Goal: Task Accomplishment & Management: Manage account settings

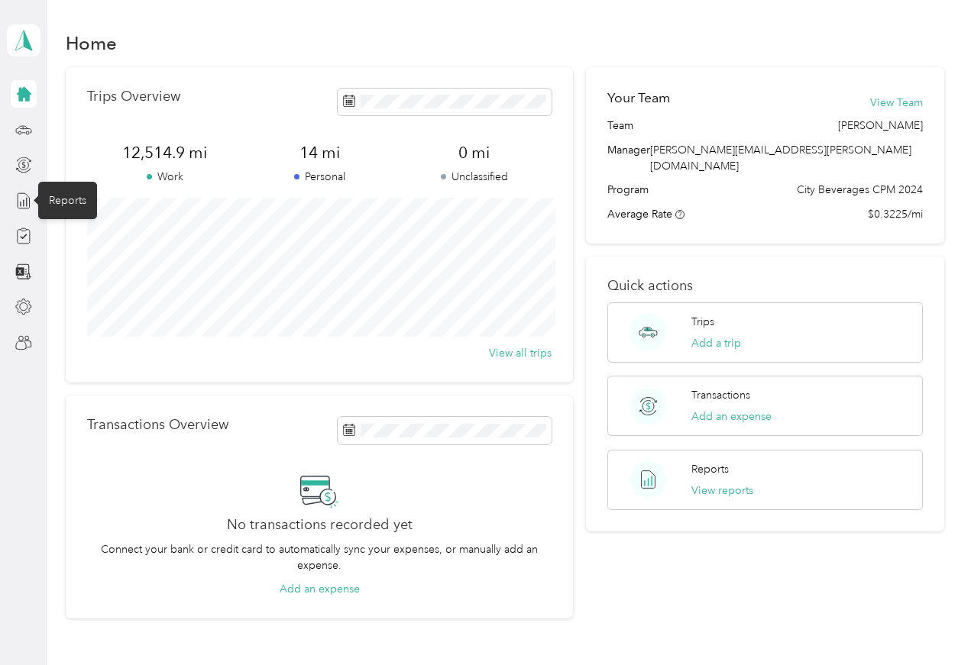
click at [75, 208] on div "Reports" at bounding box center [67, 200] width 59 height 37
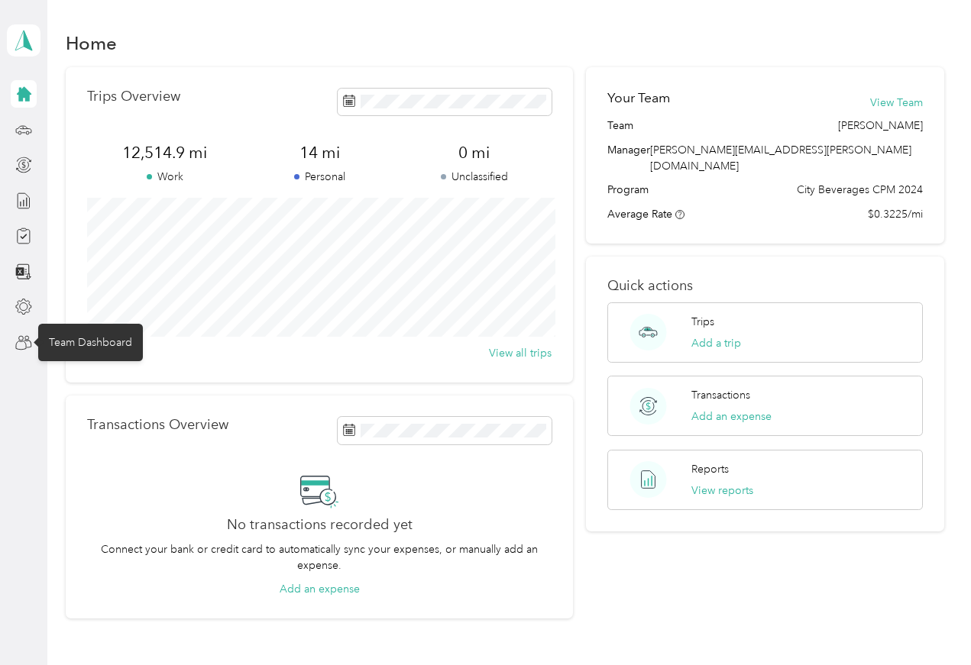
click at [65, 342] on div "Team Dashboard" at bounding box center [90, 342] width 105 height 37
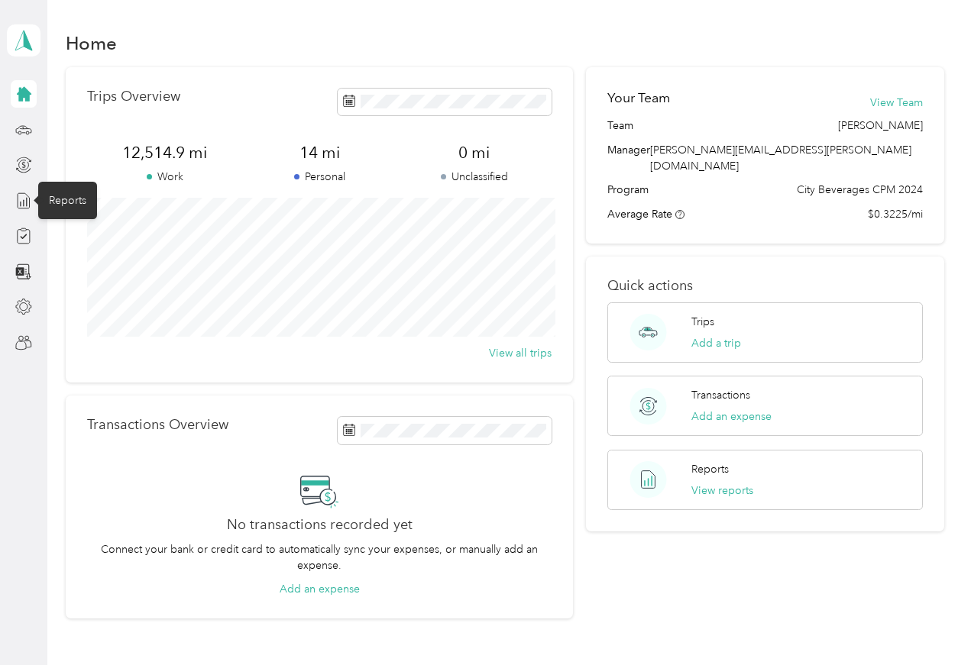
click at [66, 208] on div "Reports" at bounding box center [67, 200] width 59 height 37
click at [30, 95] on icon at bounding box center [24, 94] width 15 height 15
click at [18, 102] on icon at bounding box center [23, 94] width 17 height 17
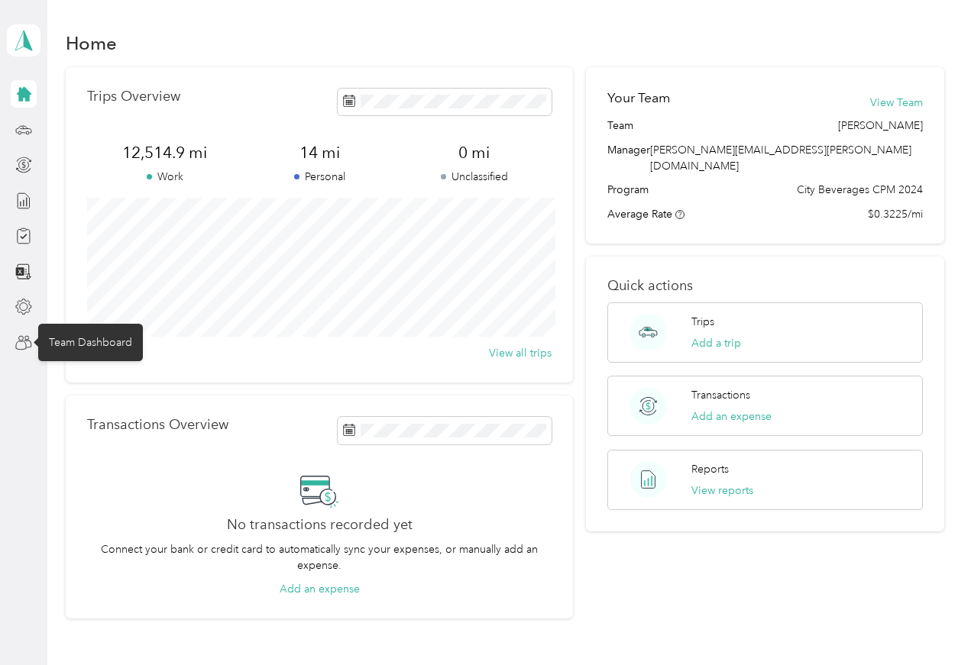
click at [53, 348] on div "Team Dashboard" at bounding box center [90, 342] width 105 height 37
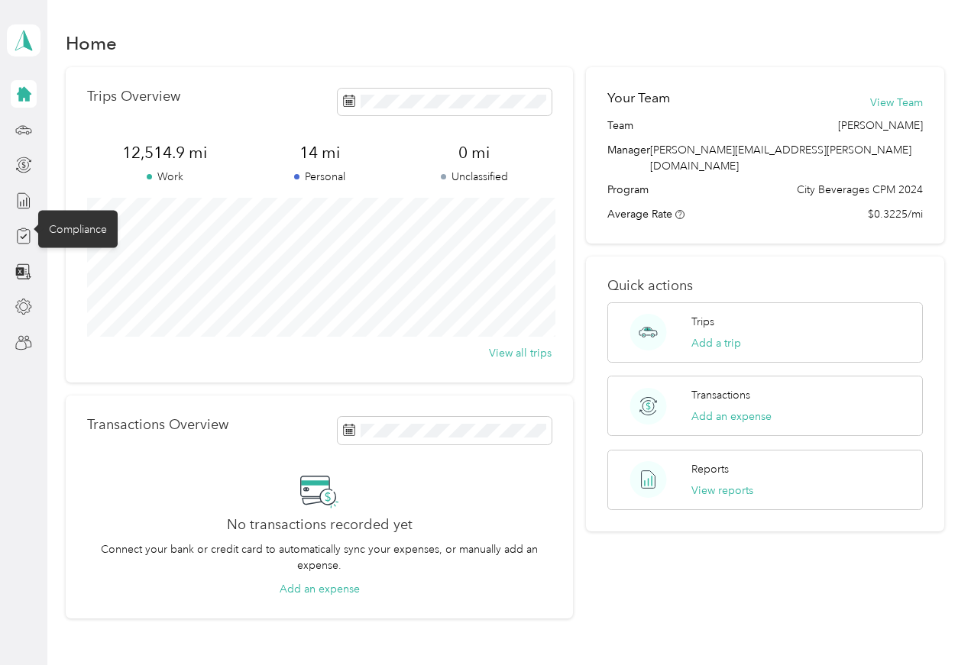
click at [21, 243] on icon at bounding box center [23, 236] width 17 height 17
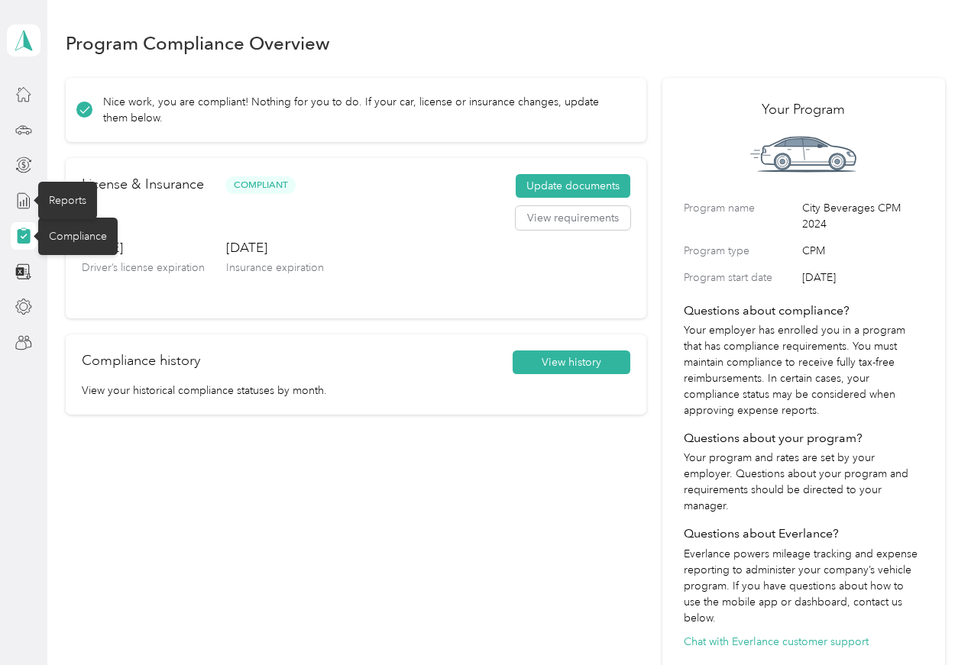
click at [67, 212] on div "Reports" at bounding box center [67, 200] width 59 height 37
click at [14, 214] on div at bounding box center [24, 201] width 26 height 28
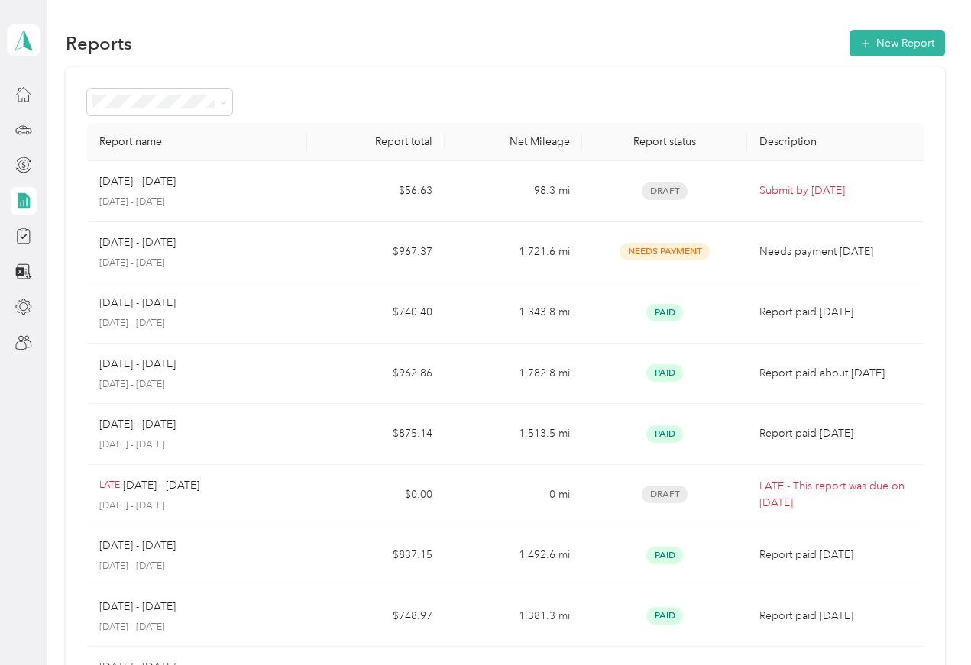
click at [226, 100] on icon at bounding box center [223, 102] width 7 height 7
click at [114, 188] on span "Needs approval" at bounding box center [137, 183] width 78 height 13
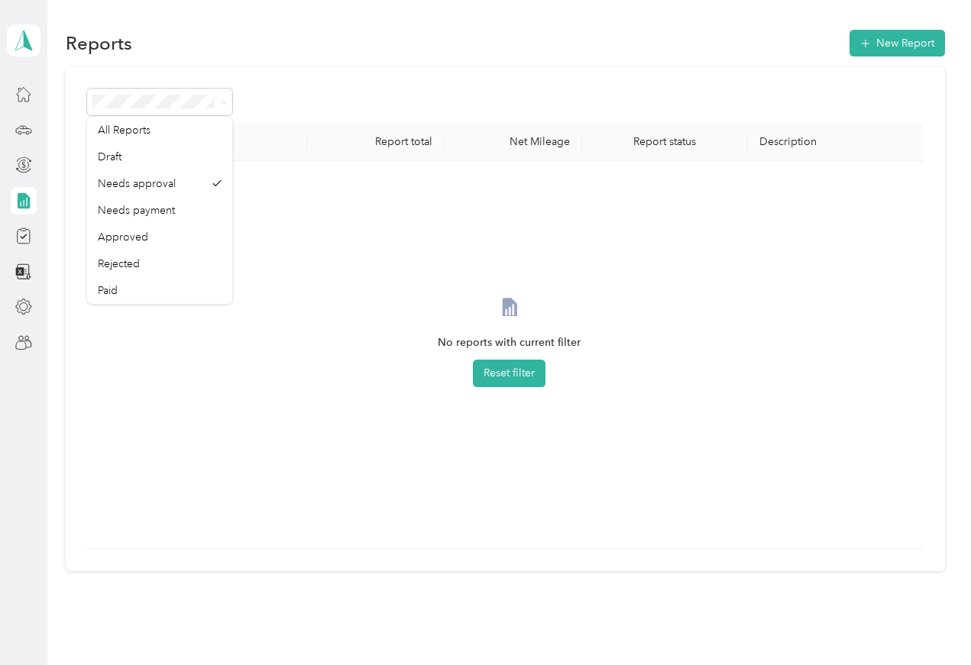
click at [134, 133] on span "All Reports" at bounding box center [124, 130] width 53 height 13
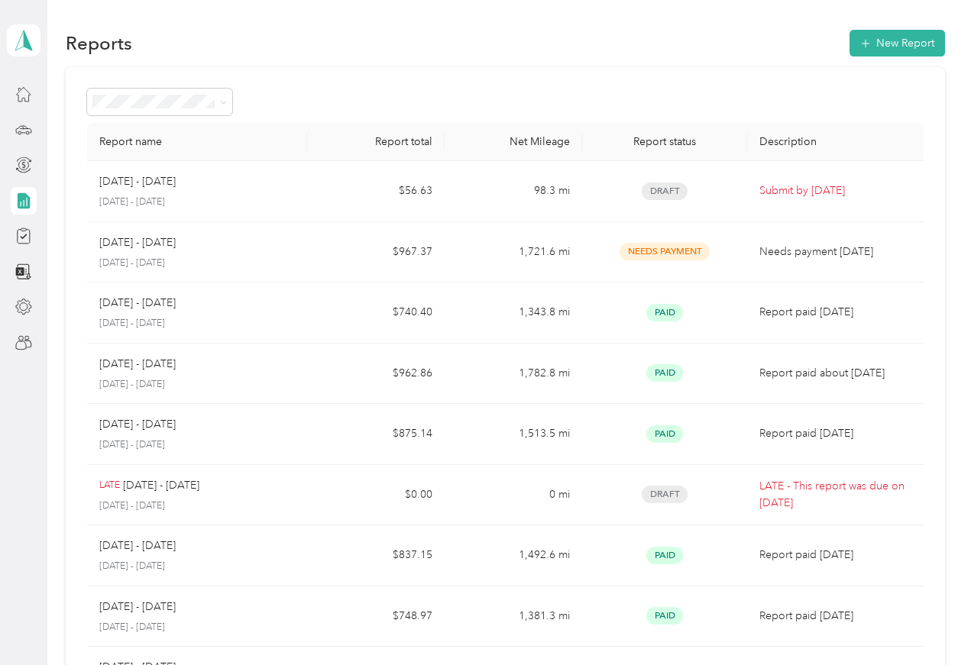
click at [14, 348] on div at bounding box center [24, 343] width 26 height 28
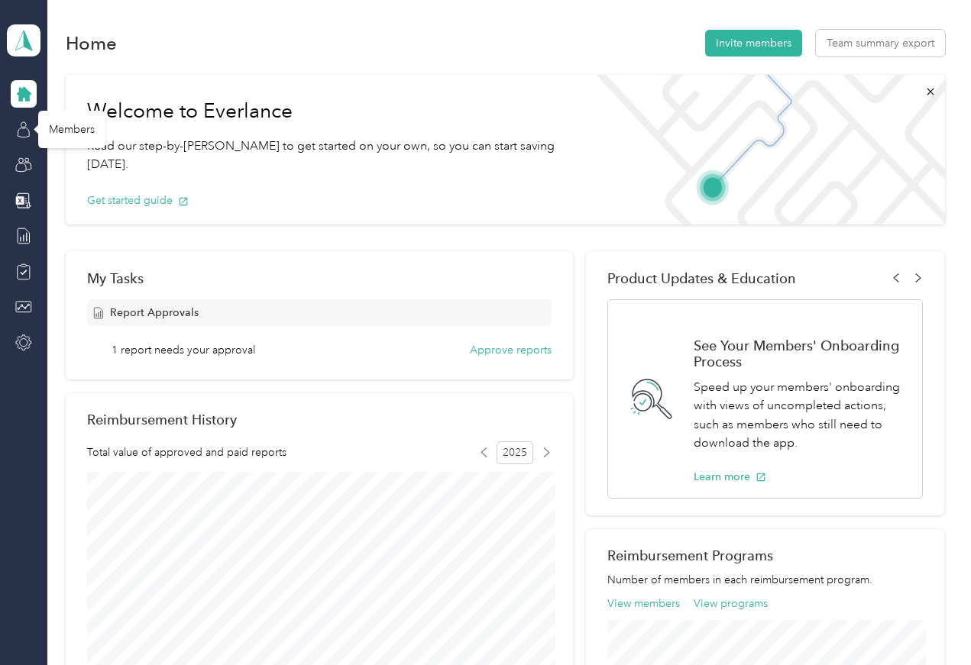
click at [70, 131] on div "Members" at bounding box center [71, 129] width 67 height 37
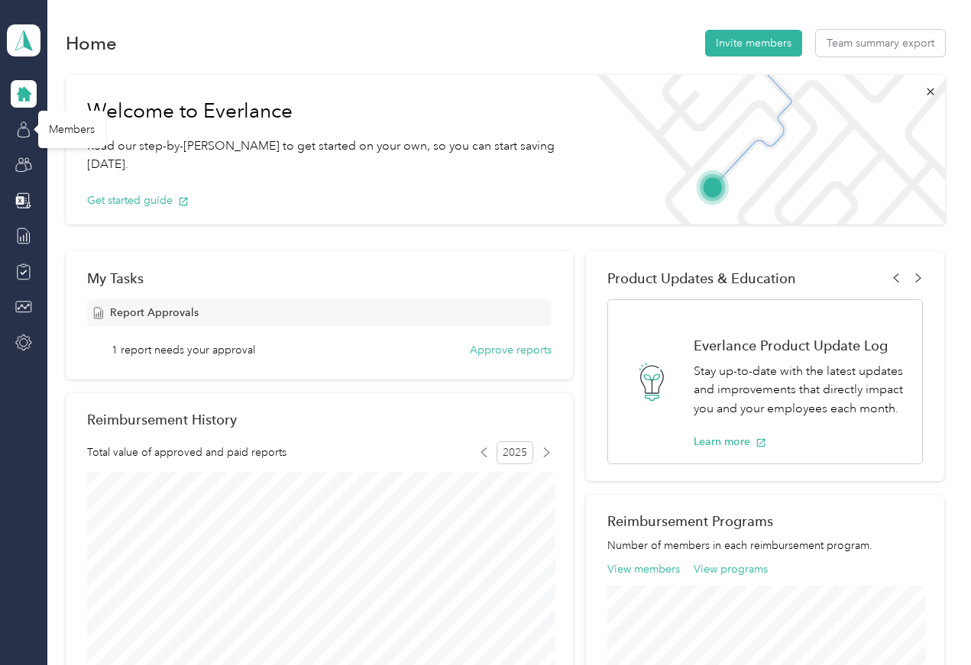
click at [83, 128] on div "Members" at bounding box center [71, 129] width 67 height 37
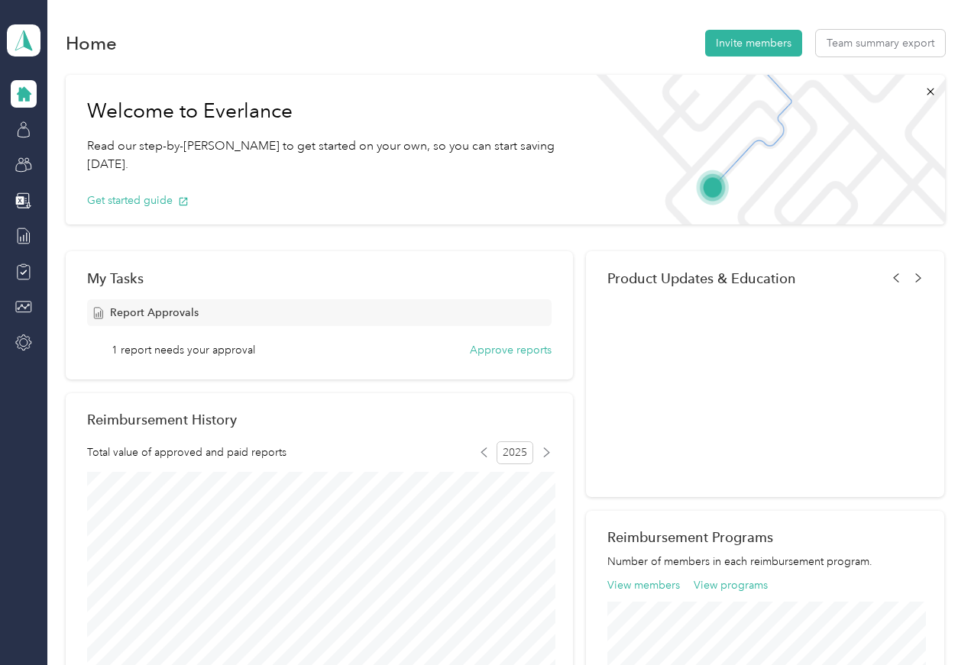
click at [11, 241] on div at bounding box center [24, 236] width 26 height 28
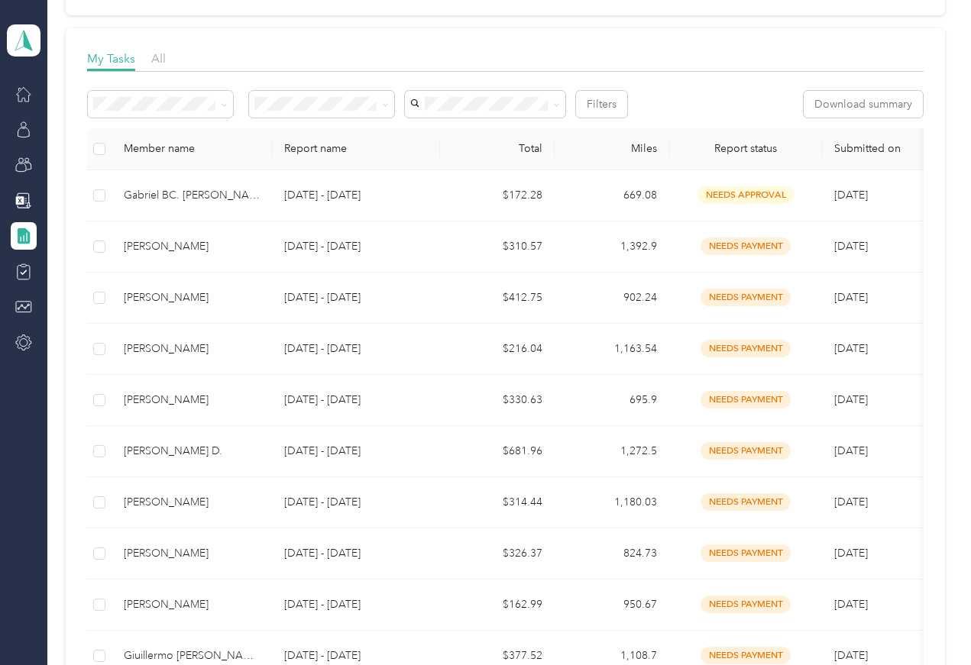
scroll to position [189, 0]
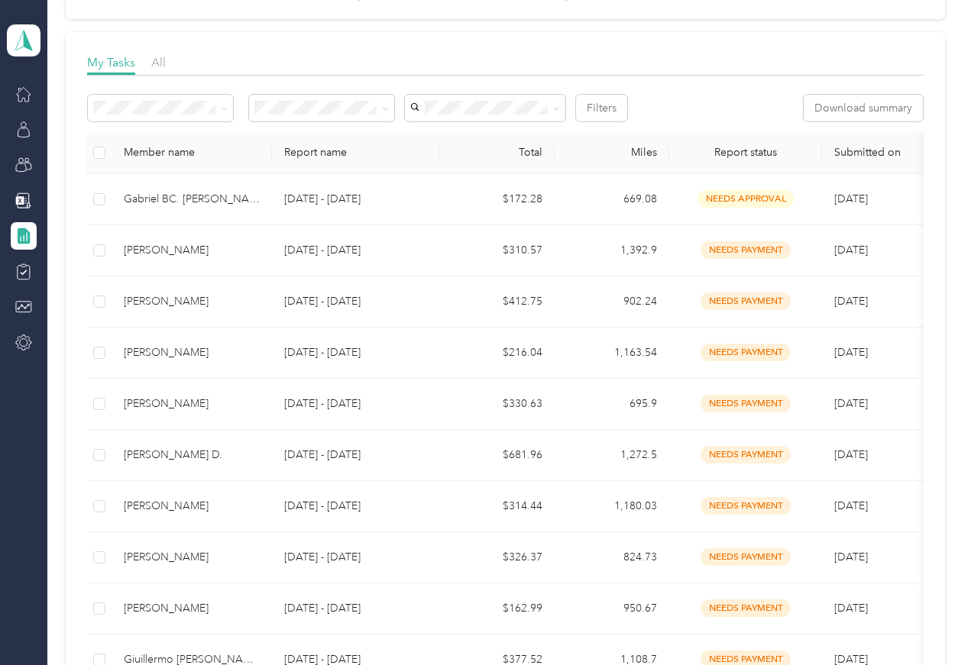
click at [215, 202] on div "Gabriel BC. [PERSON_NAME]" at bounding box center [192, 199] width 136 height 17
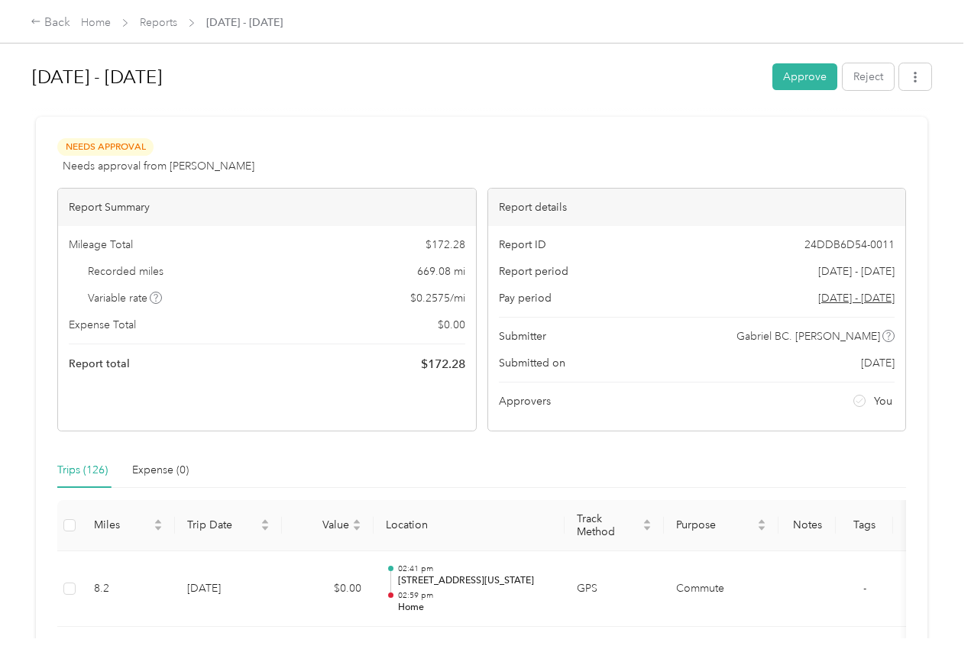
click at [808, 83] on button "Approve" at bounding box center [804, 76] width 65 height 27
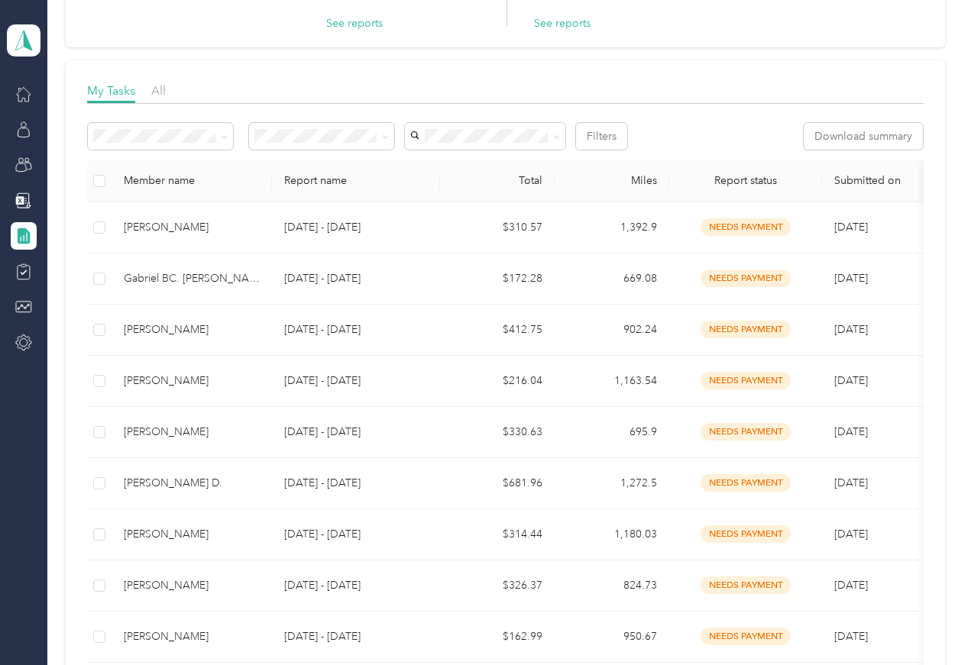
scroll to position [108, 0]
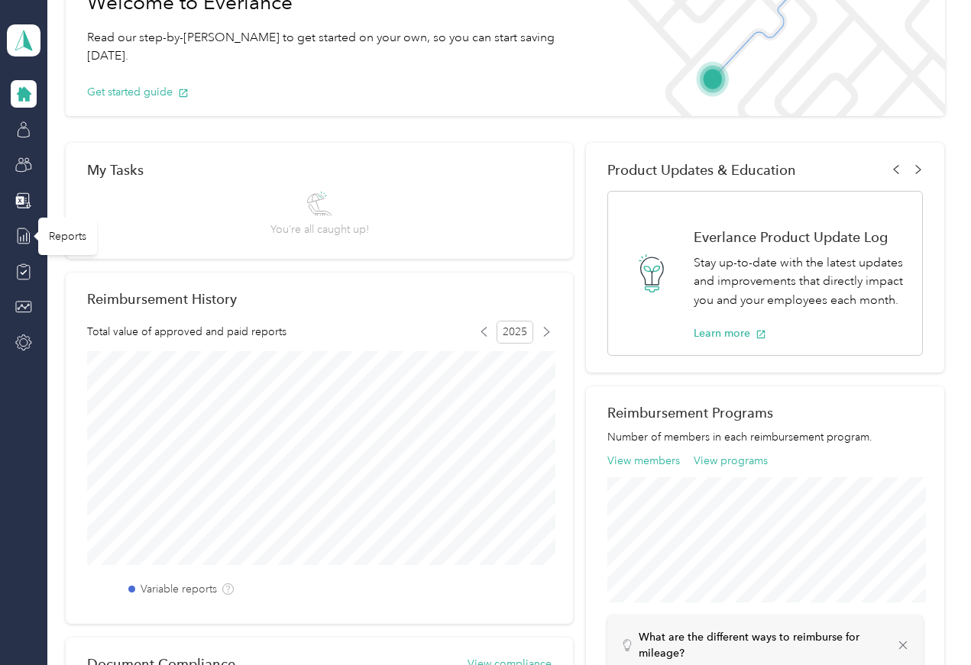
click at [68, 243] on div "Reports" at bounding box center [67, 236] width 59 height 37
click at [57, 241] on div "Reports" at bounding box center [67, 236] width 59 height 37
